Goal: Check status: Check status

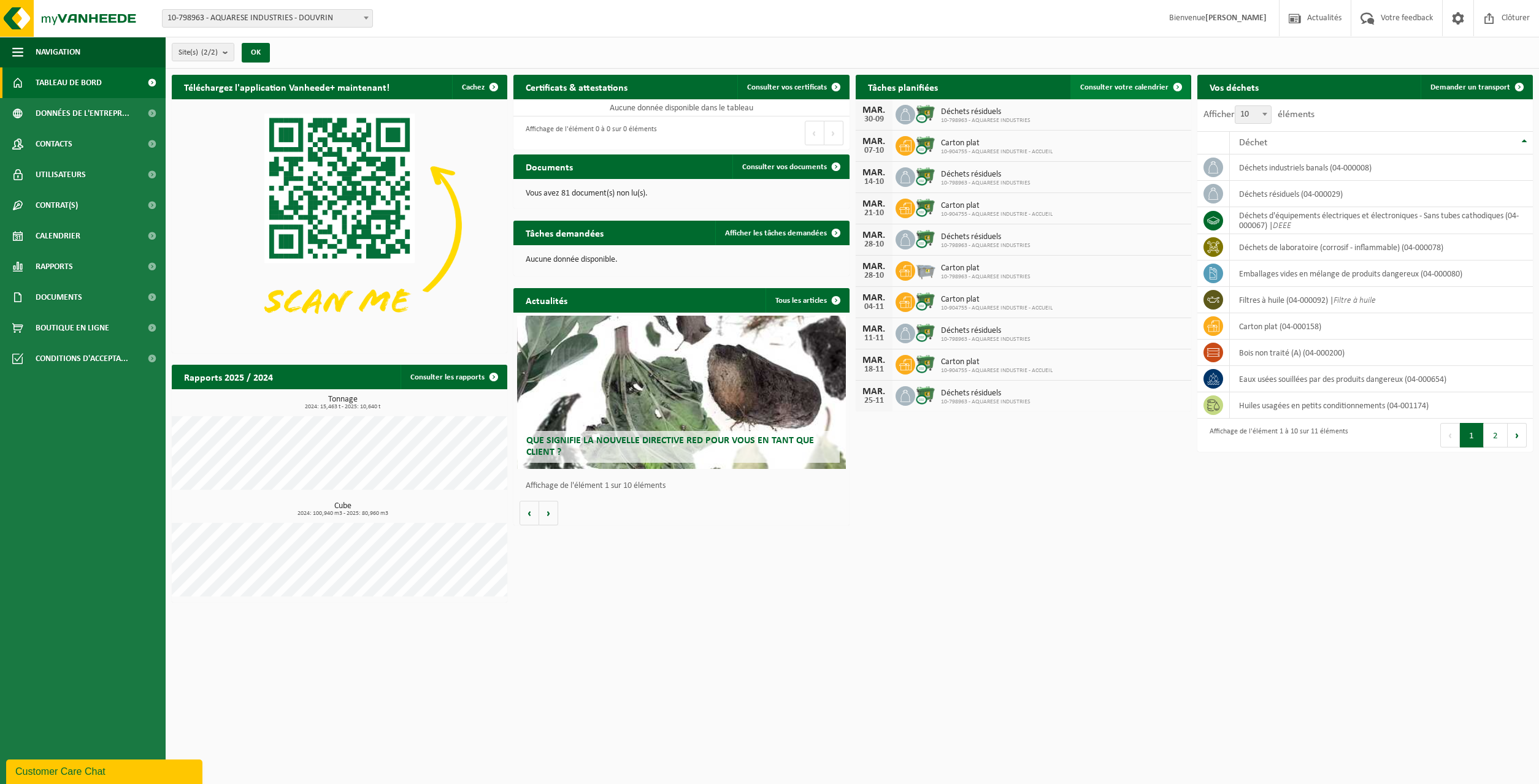
click at [1118, 88] on span "Consulter votre calendrier" at bounding box center [1124, 87] width 88 height 8
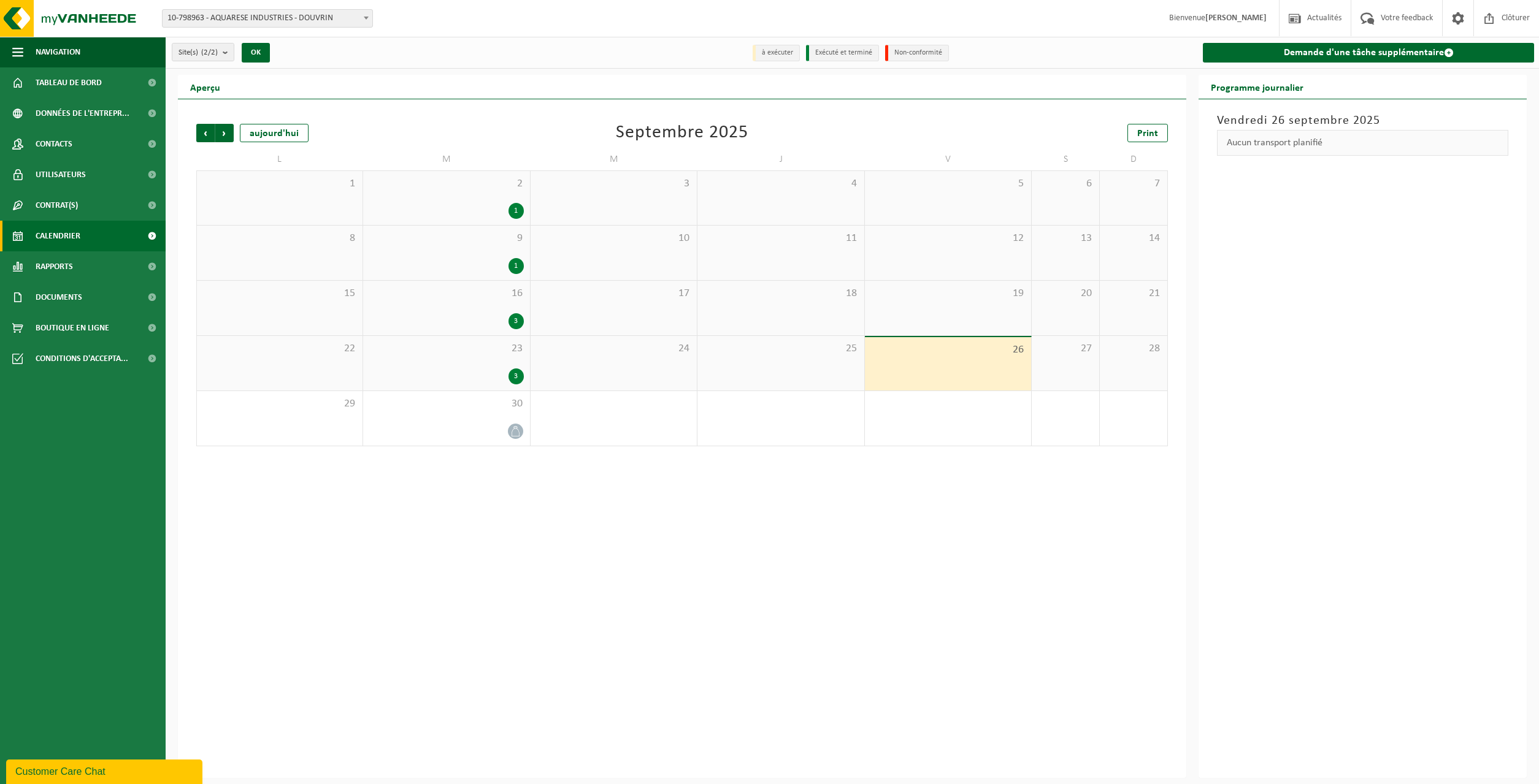
click at [502, 369] on div "3" at bounding box center [445, 376] width 154 height 16
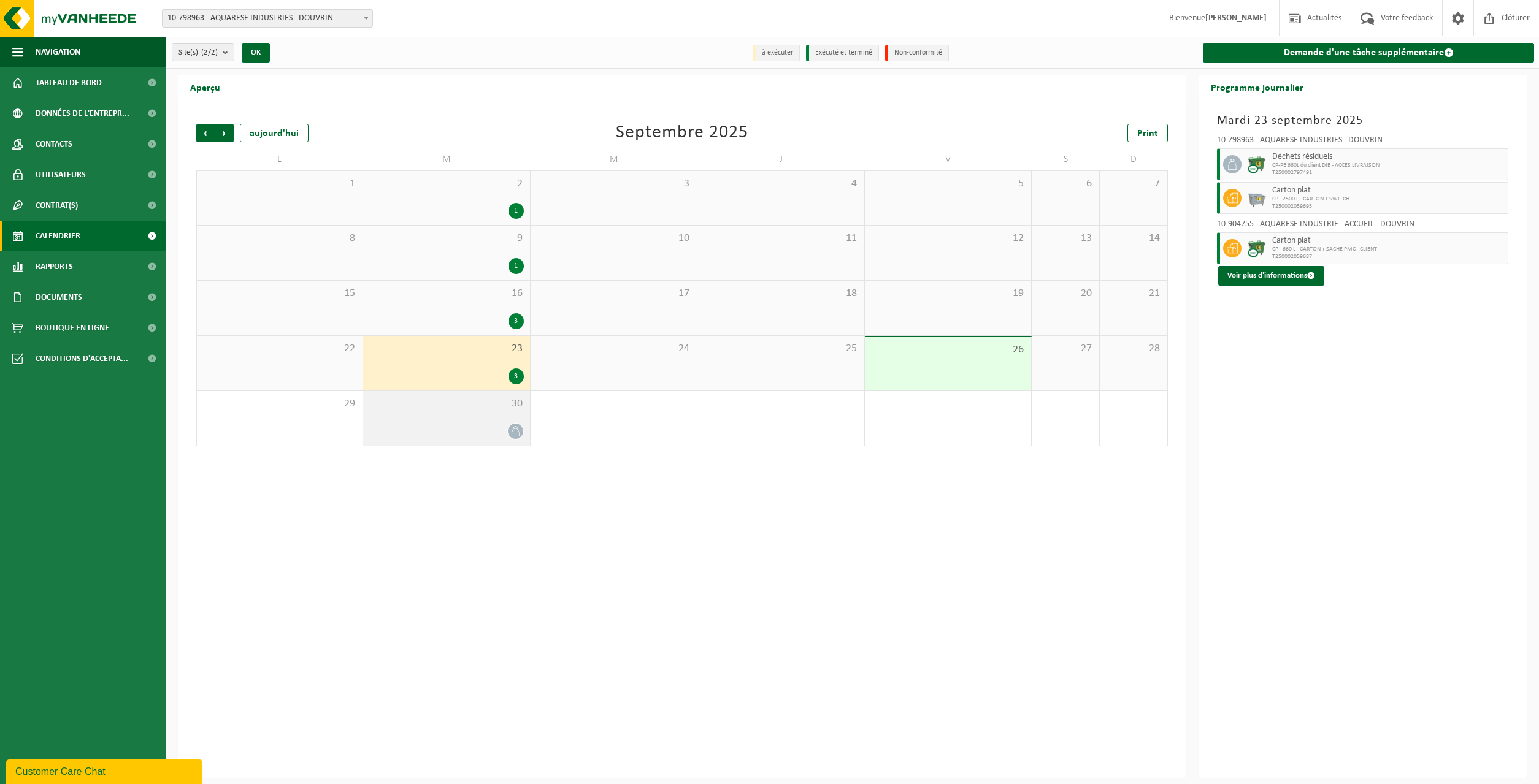
click at [505, 423] on div at bounding box center [445, 431] width 154 height 17
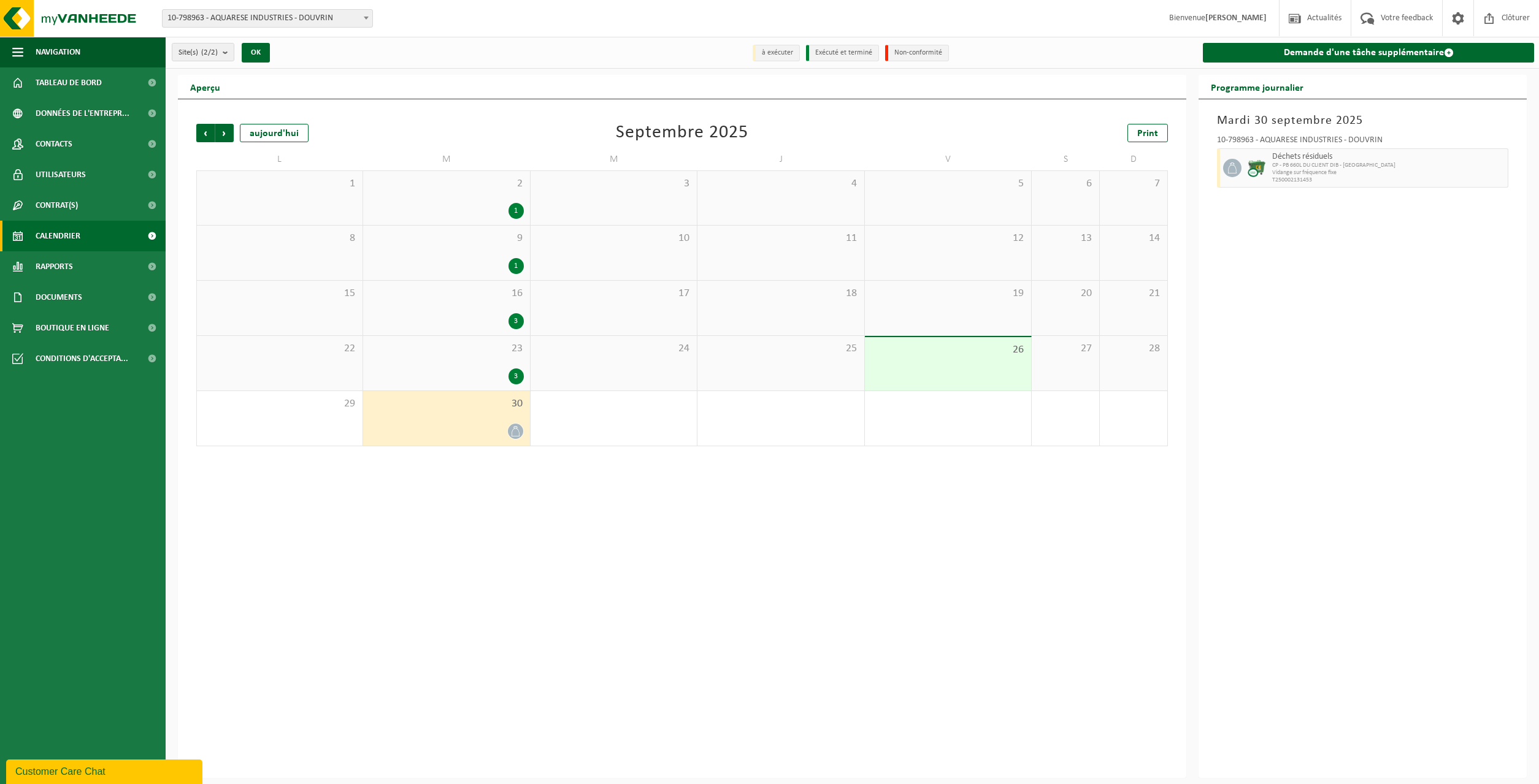
click at [507, 372] on div "3" at bounding box center [445, 376] width 154 height 16
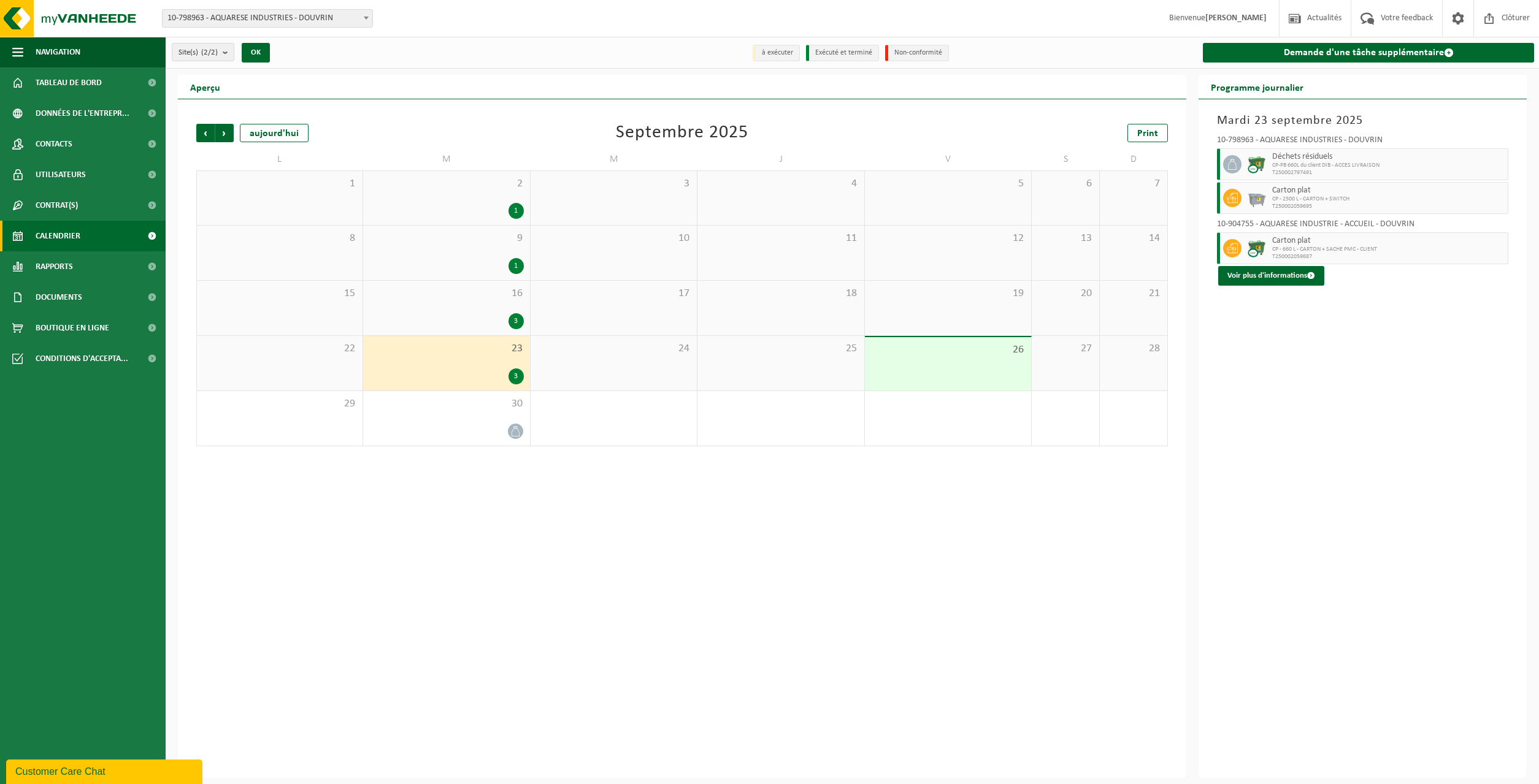
click at [483, 363] on div "23 3" at bounding box center [446, 363] width 166 height 54
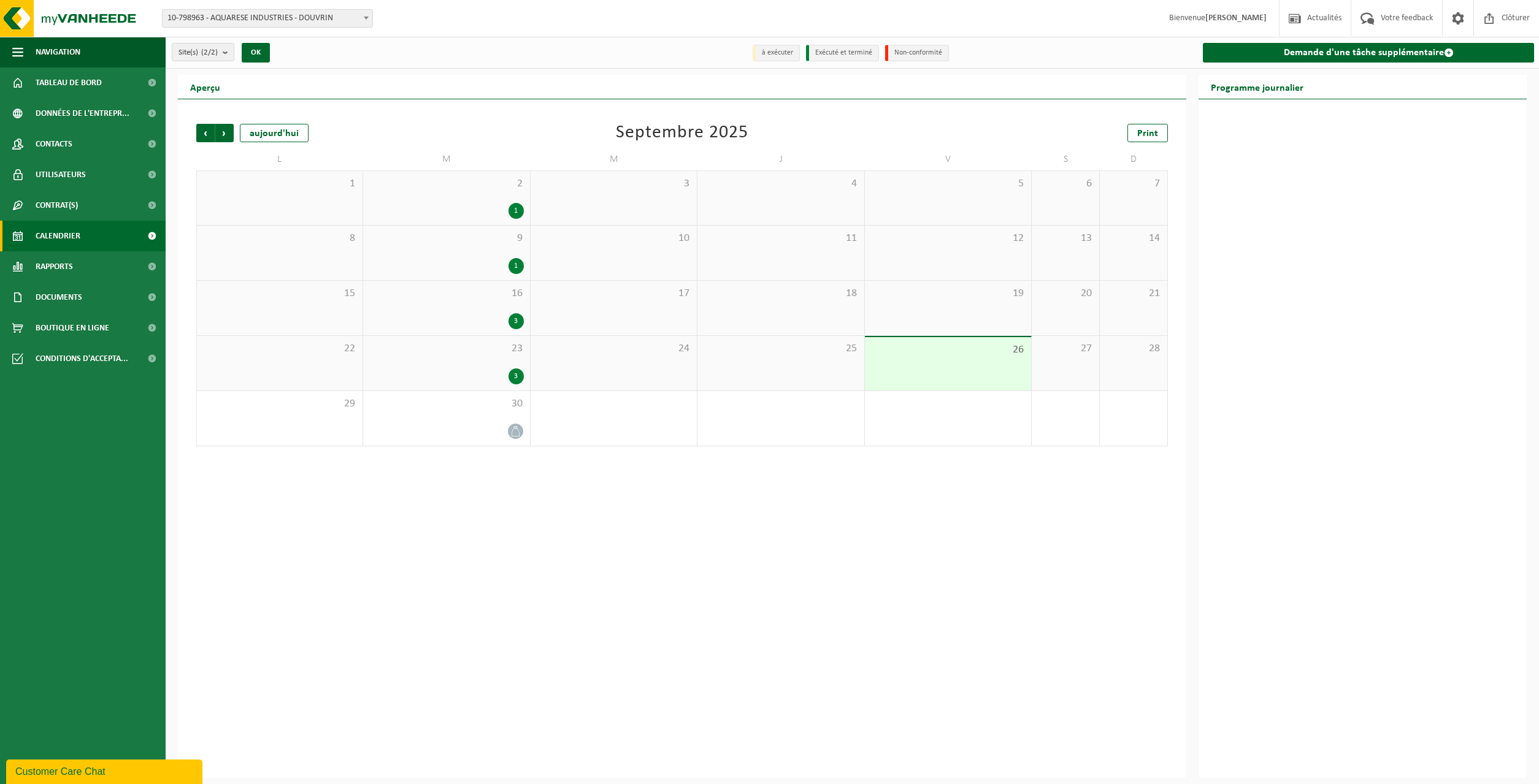
click at [473, 371] on div "3" at bounding box center [445, 376] width 154 height 16
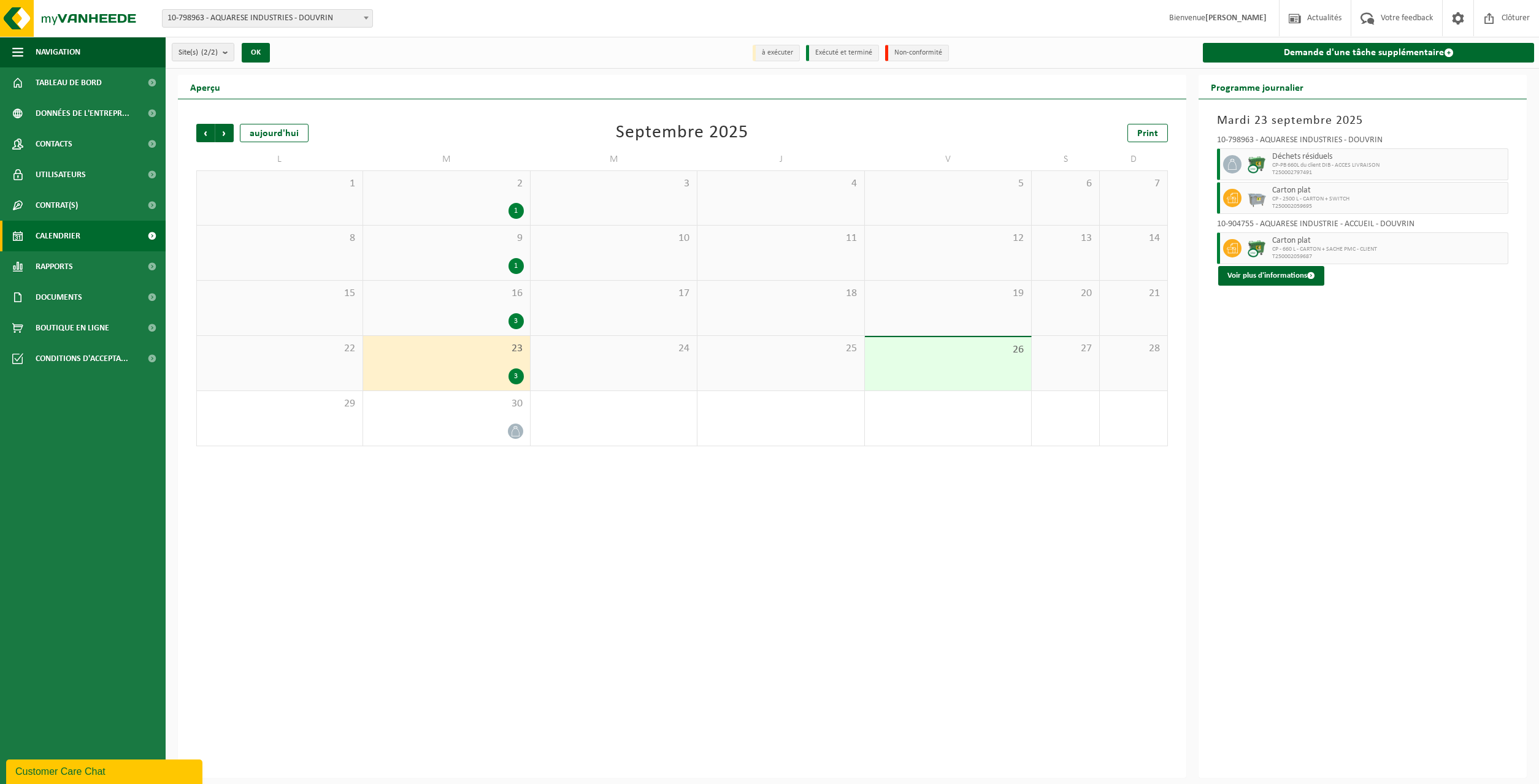
click at [741, 641] on div "Précédent Suivant [DATE] [DATE] Print L M M J V S D 1 2 1 3 4 5 6 7 8 9 1 10 11…" at bounding box center [682, 438] width 1009 height 678
click at [1505, 22] on span "Clôturer" at bounding box center [1515, 18] width 34 height 36
